Goal: Information Seeking & Learning: Learn about a topic

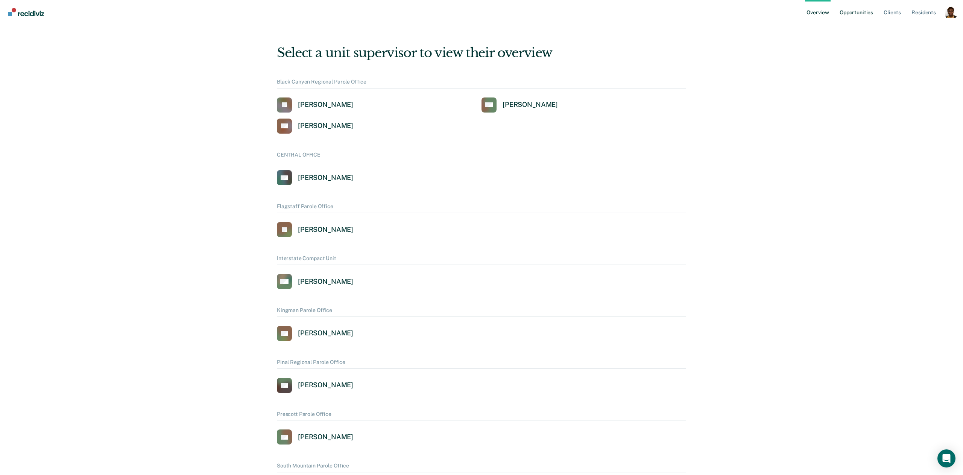
click at [844, 16] on link "Opportunities" at bounding box center [856, 12] width 37 height 24
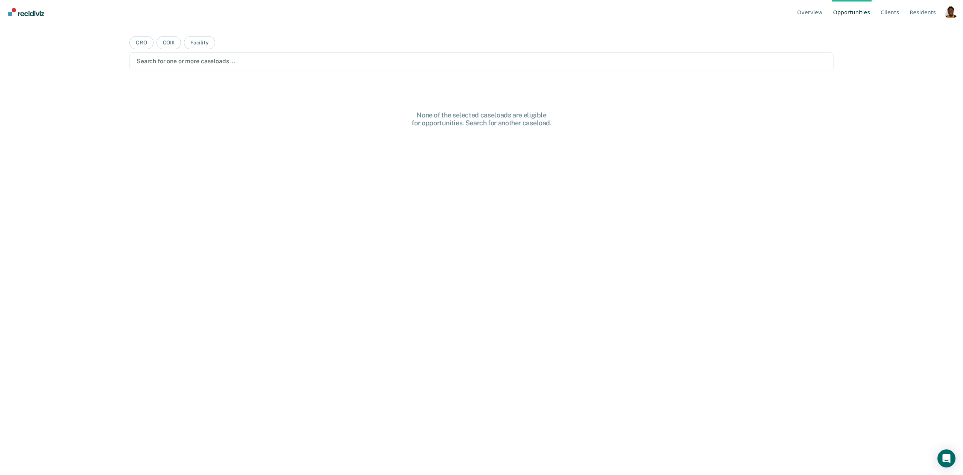
click at [953, 15] on div "Profile dropdown button" at bounding box center [951, 12] width 12 height 12
click at [900, 32] on link "Profile" at bounding box center [921, 35] width 49 height 6
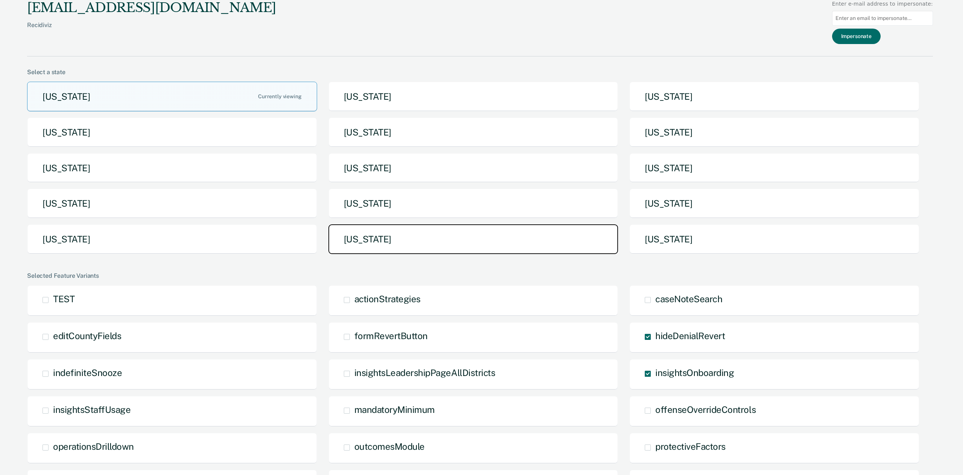
click at [360, 246] on button "[US_STATE]" at bounding box center [474, 239] width 290 height 30
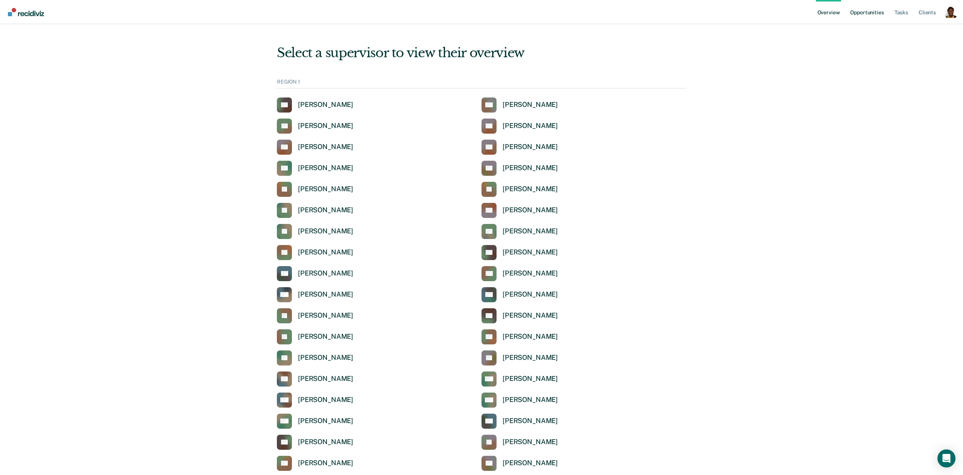
click at [855, 9] on link "Opportunities" at bounding box center [867, 12] width 37 height 24
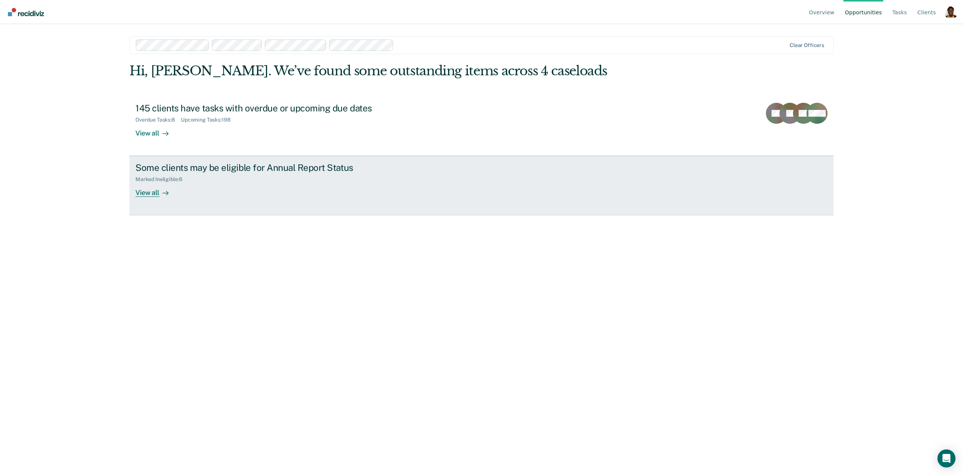
click at [150, 195] on div "View all" at bounding box center [156, 190] width 42 height 15
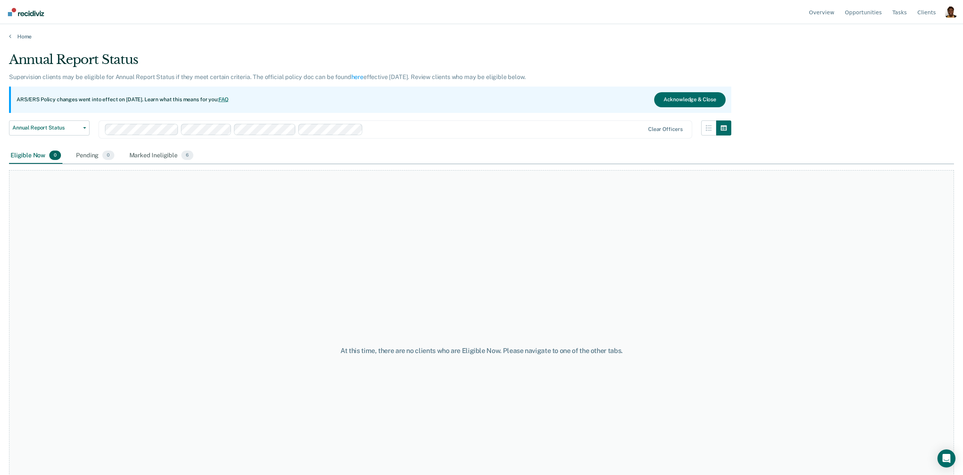
click at [384, 130] on div at bounding box center [505, 129] width 278 height 9
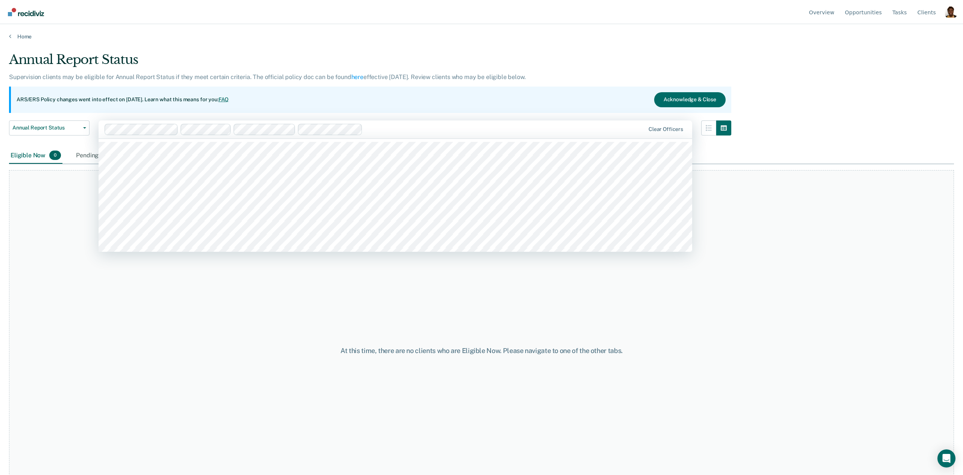
scroll to position [513, 0]
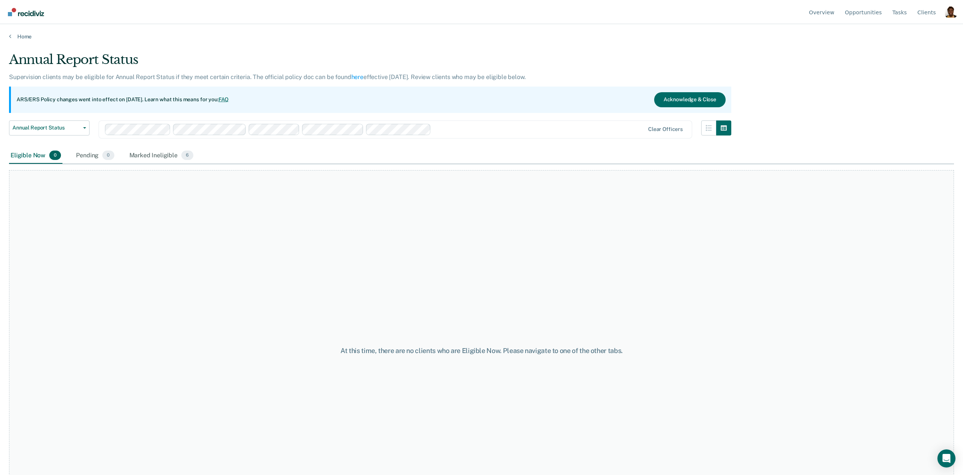
click at [476, 132] on div at bounding box center [539, 129] width 210 height 9
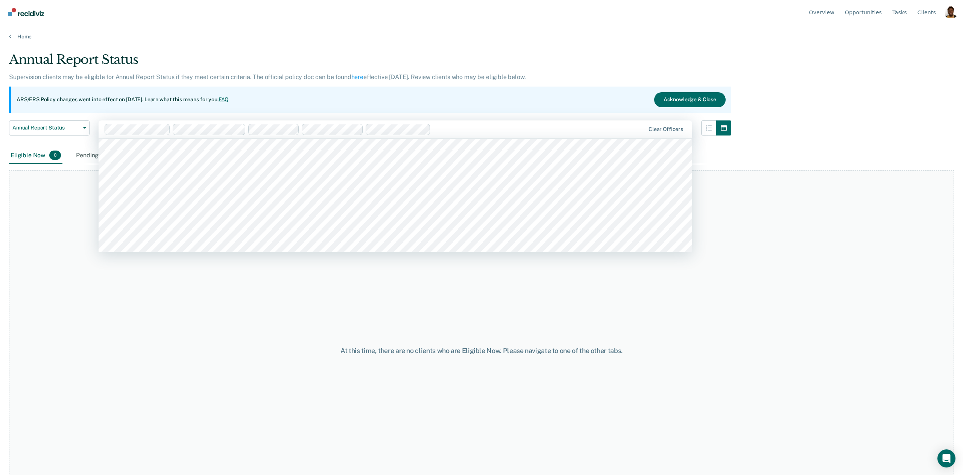
scroll to position [977, 0]
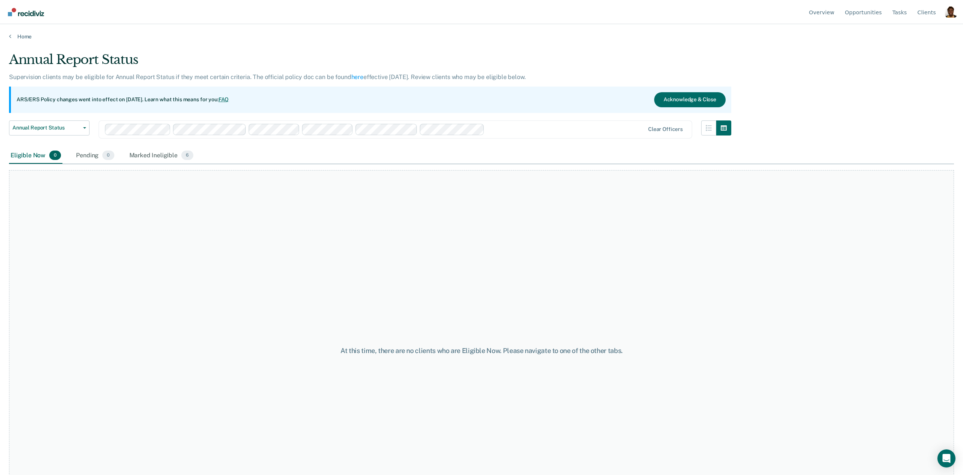
click at [515, 135] on div "Annual Report Status Supervision clients may be eligible for Annual Report Stat…" at bounding box center [481, 235] width 945 height 367
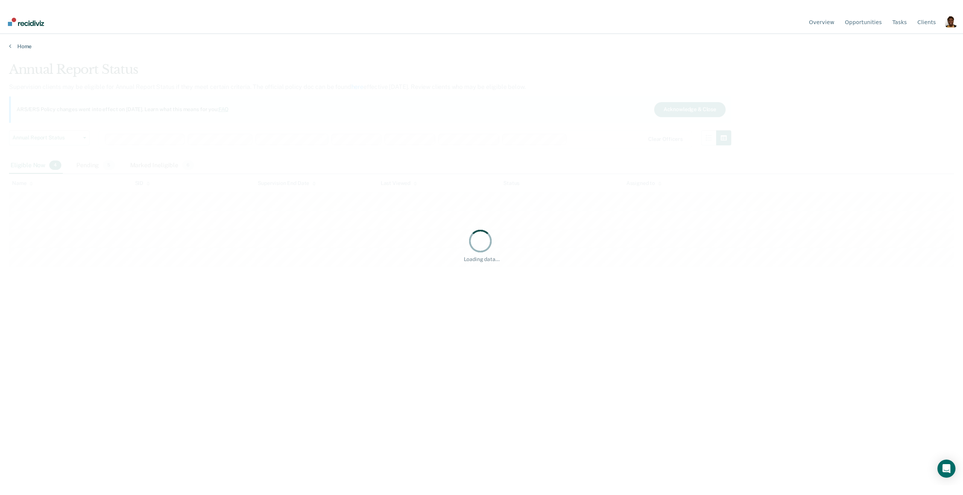
scroll to position [0, 0]
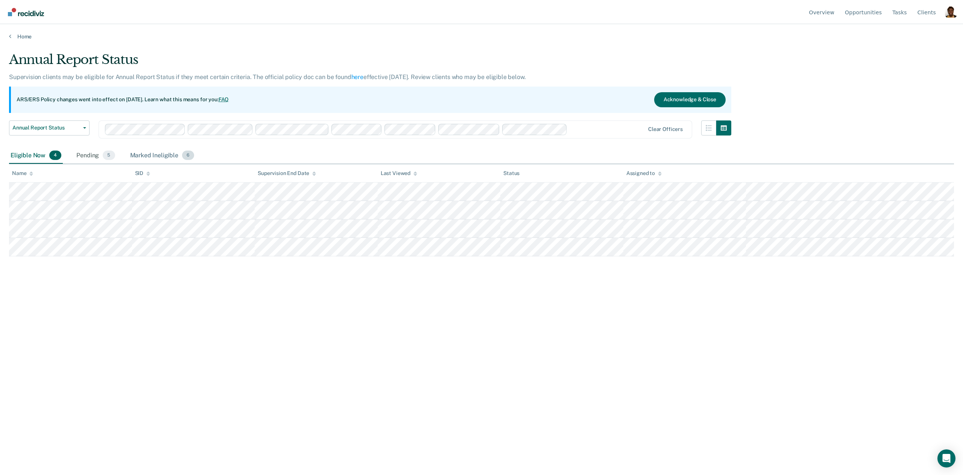
click at [170, 156] on div "Marked Ineligible 6" at bounding box center [162, 156] width 67 height 17
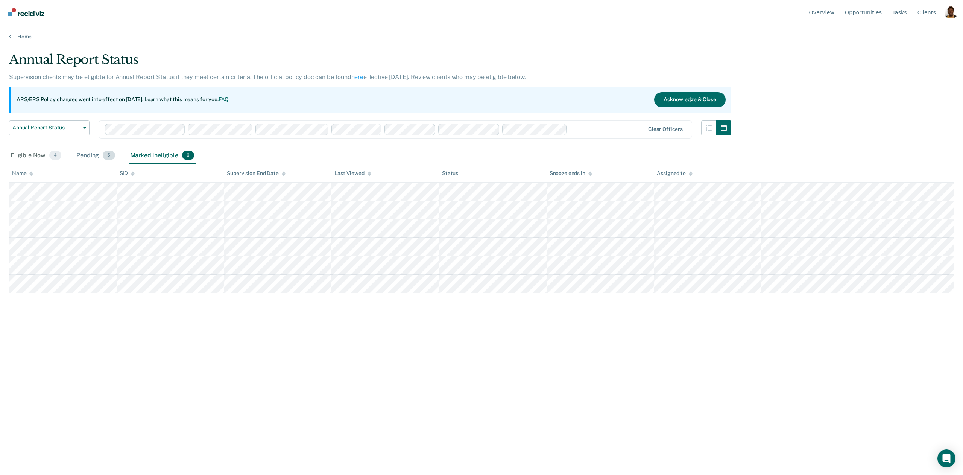
click at [97, 157] on div "Pending 5" at bounding box center [95, 156] width 41 height 17
click at [149, 157] on div "Marked Ineligible 6" at bounding box center [162, 156] width 67 height 17
click at [22, 153] on div "Eligible Now 4" at bounding box center [36, 156] width 54 height 17
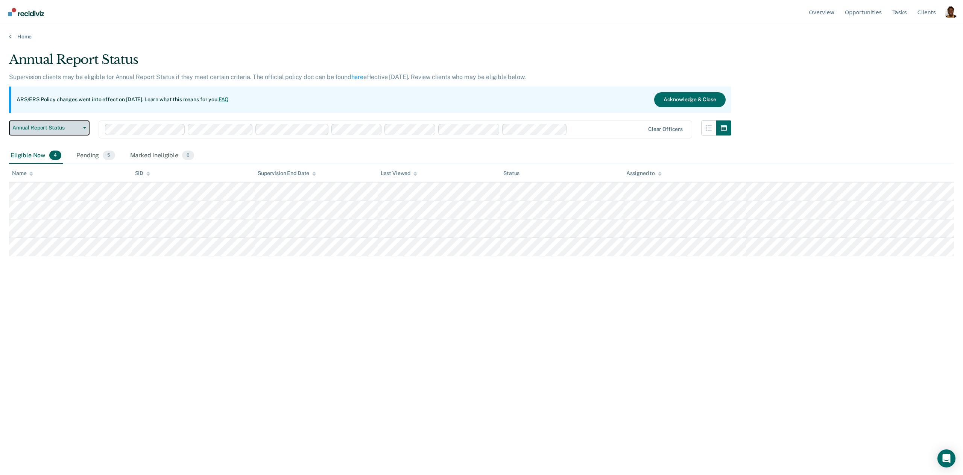
click at [46, 134] on button "Annual Report Status" at bounding box center [49, 127] width 81 height 15
click at [45, 140] on div "Early Release from Supervision" at bounding box center [53, 146] width 76 height 12
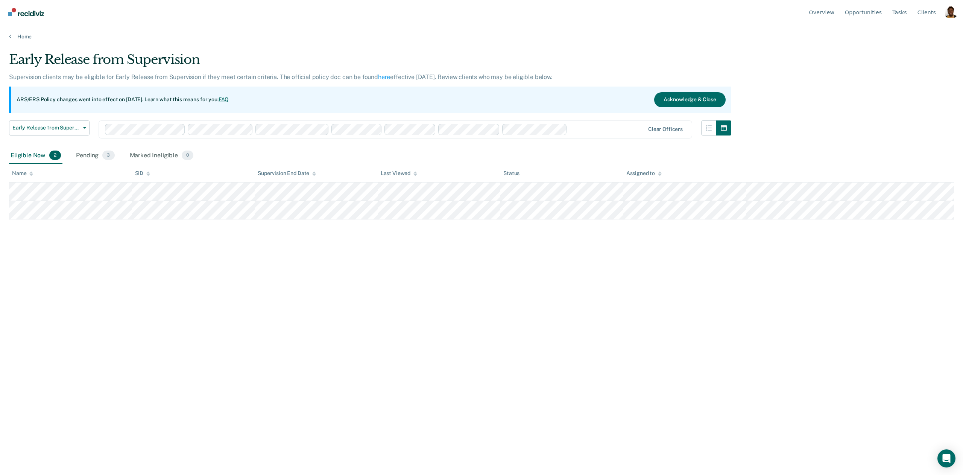
click at [37, 156] on div "Eligible Now 2" at bounding box center [35, 156] width 53 height 17
click at [90, 153] on div "Pending 3" at bounding box center [95, 156] width 41 height 17
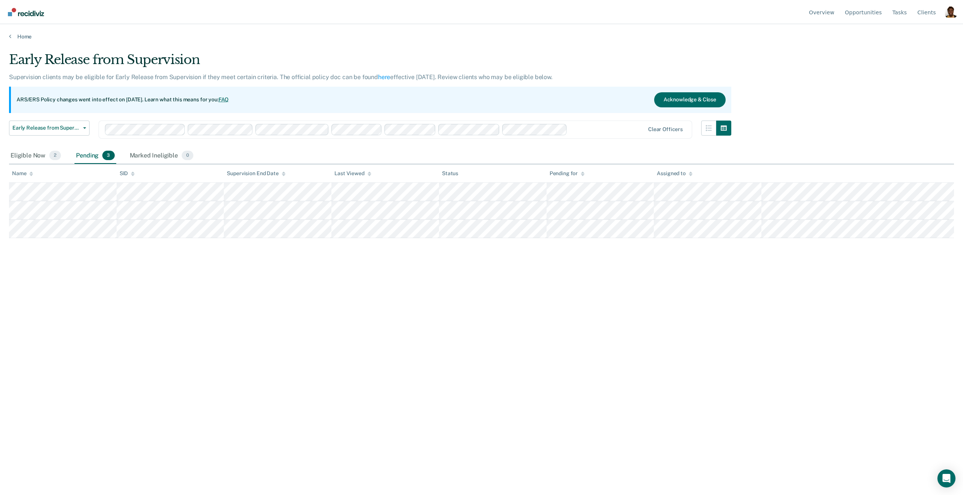
click at [583, 128] on div at bounding box center [608, 129] width 74 height 9
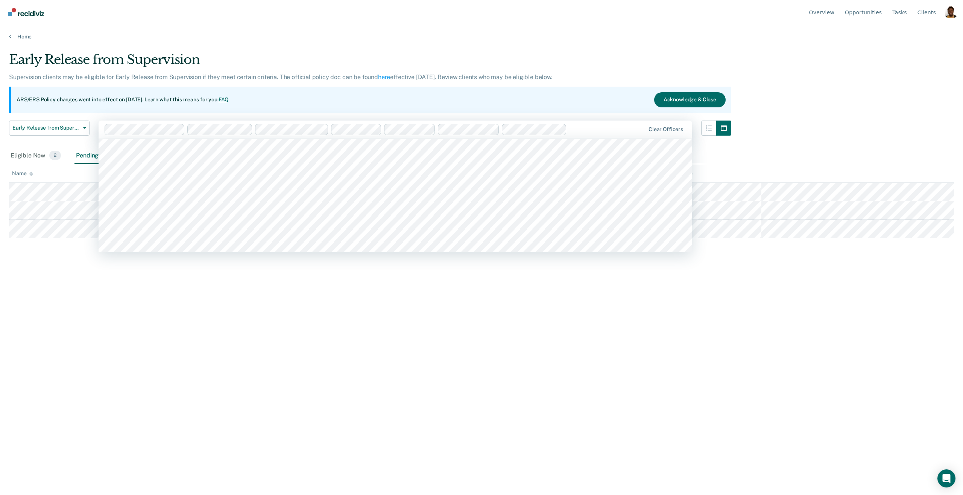
scroll to position [1810, 0]
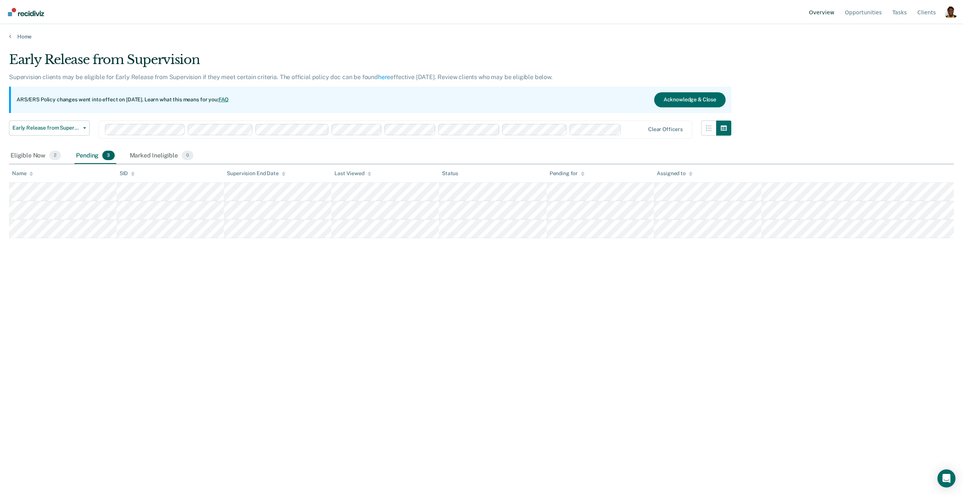
click at [825, 14] on link "Overview" at bounding box center [822, 12] width 29 height 24
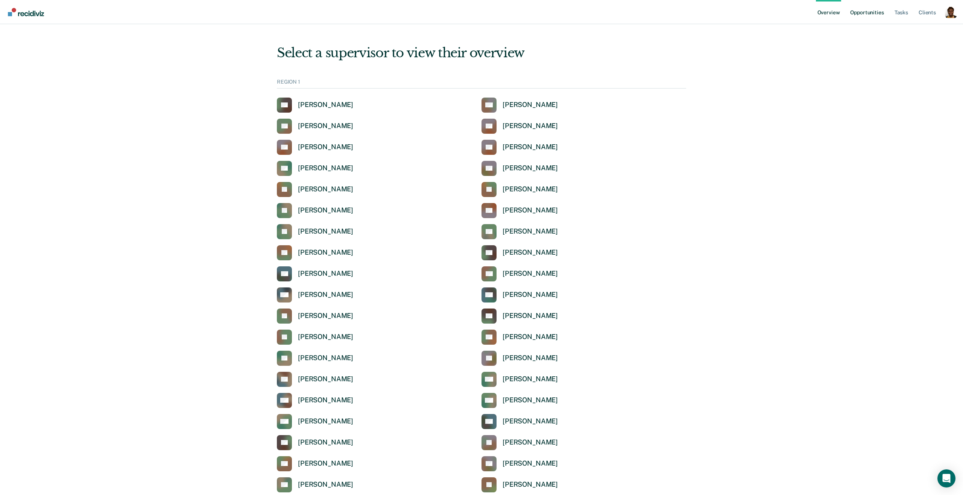
click at [858, 15] on link "Opportunities" at bounding box center [867, 12] width 37 height 24
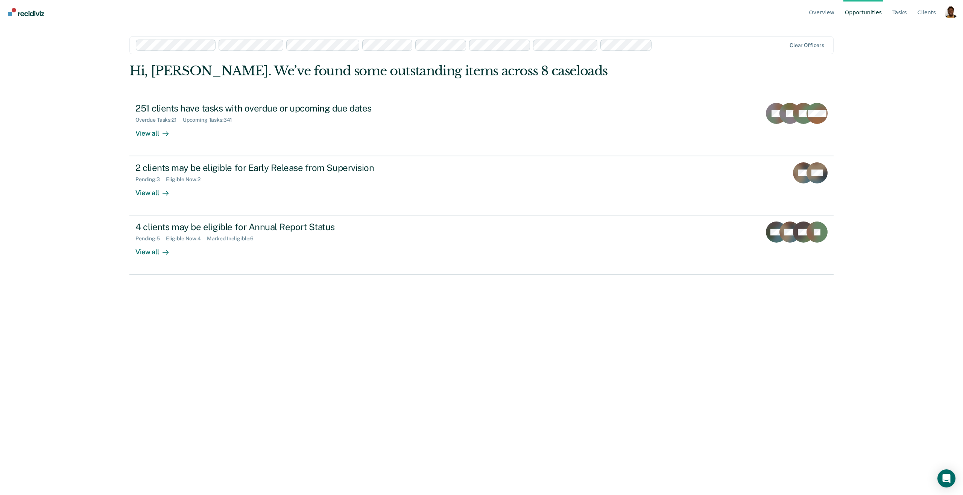
click at [675, 47] on div at bounding box center [721, 45] width 130 height 9
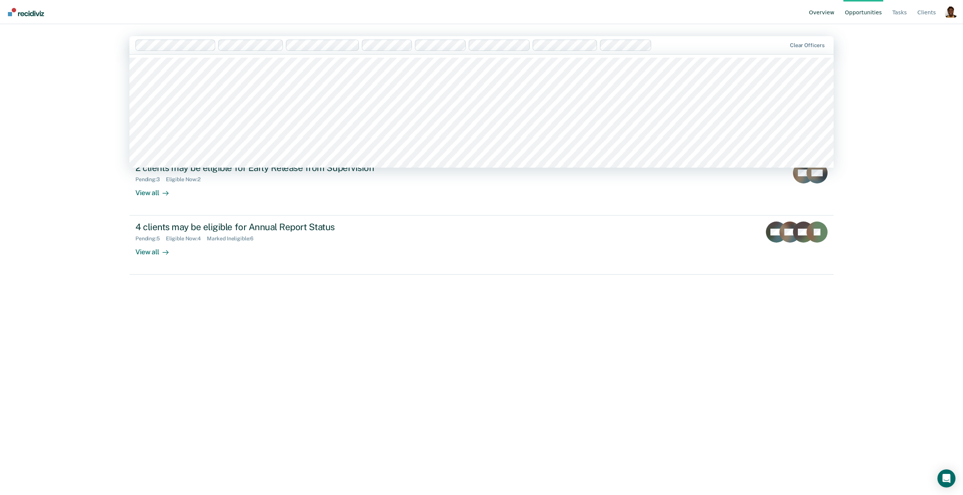
click at [819, 14] on link "Overview" at bounding box center [822, 12] width 29 height 24
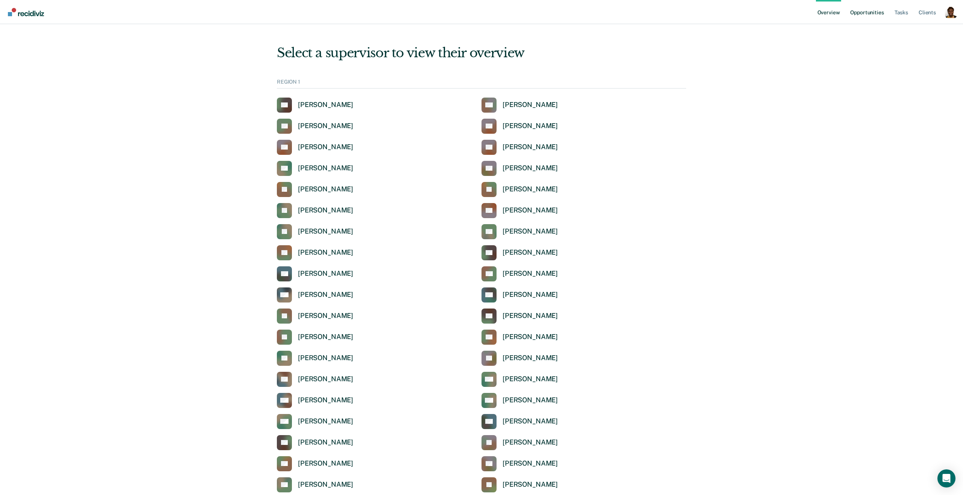
click at [861, 16] on link "Opportunities" at bounding box center [867, 12] width 37 height 24
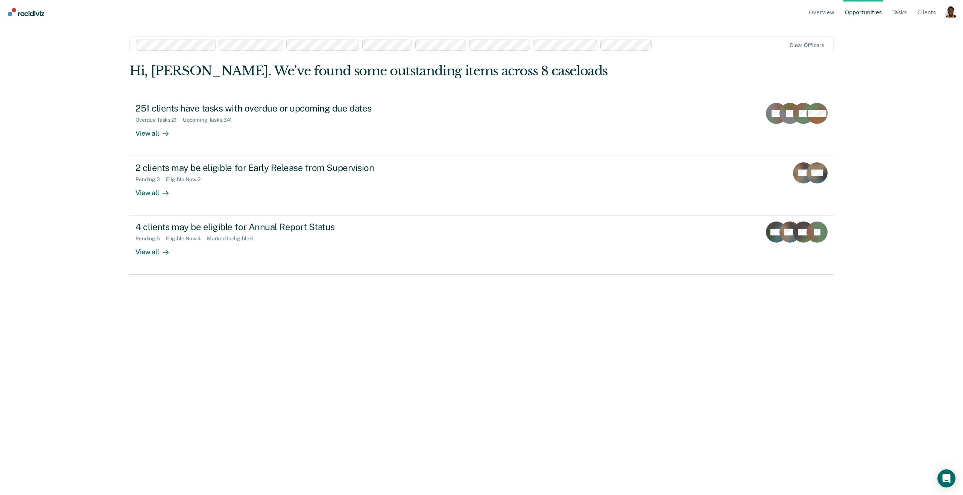
click at [669, 50] on div at bounding box center [461, 45] width 651 height 11
